Goal: Transaction & Acquisition: Purchase product/service

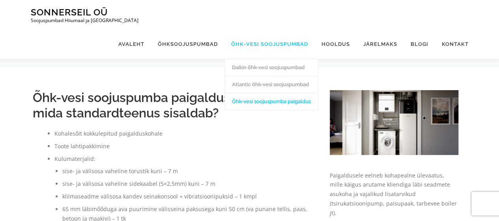
click at [283, 29] on link "Õhk-vesi soojuspumbad" at bounding box center [269, 44] width 90 height 30
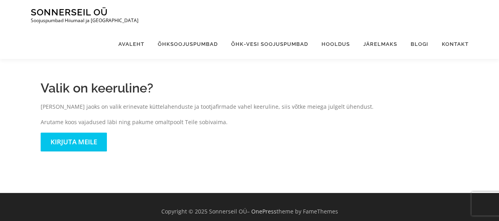
scroll to position [355, 0]
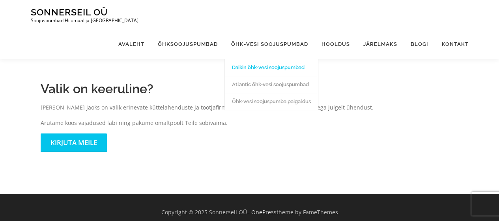
click at [264, 59] on link "Daikin õhk-vesi soojuspumbad" at bounding box center [271, 67] width 93 height 17
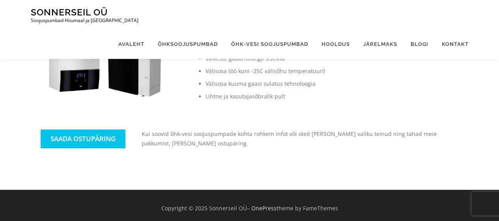
scroll to position [350, 0]
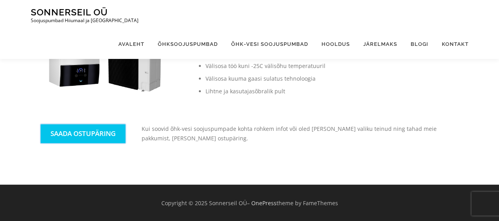
click at [100, 136] on link "SAADA OSTUPÄRING" at bounding box center [83, 133] width 85 height 19
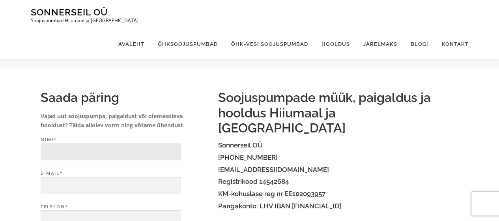
click at [100, 146] on input "Nimi*" at bounding box center [111, 151] width 140 height 17
type input "[PERSON_NAME]"
